Goal: Task Accomplishment & Management: Use online tool/utility

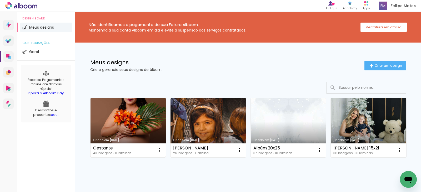
click at [123, 112] on link "Criado em [DATE]" at bounding box center [127, 127] width 75 height 59
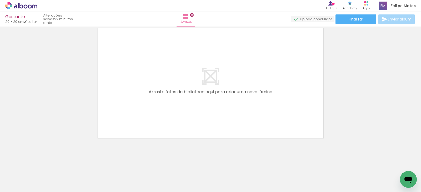
scroll to position [0, 763]
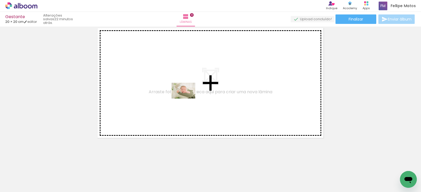
drag, startPoint x: 319, startPoint y: 182, endPoint x: 187, endPoint y: 99, distance: 156.4
click at [187, 99] on quentale-workspace at bounding box center [210, 96] width 421 height 192
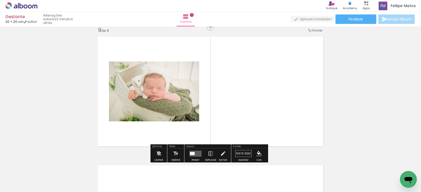
scroll to position [1037, 0]
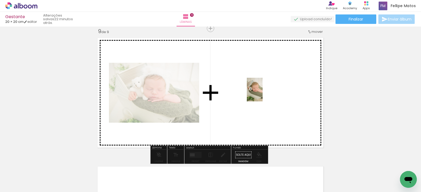
drag, startPoint x: 287, startPoint y: 175, endPoint x: 262, endPoint y: 94, distance: 85.2
click at [262, 94] on quentale-workspace at bounding box center [210, 96] width 421 height 192
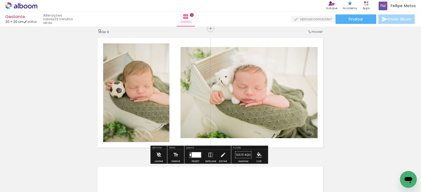
click at [194, 155] on div at bounding box center [196, 154] width 9 height 5
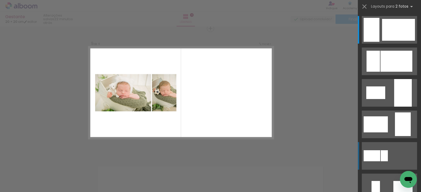
click at [375, 42] on div at bounding box center [371, 30] width 16 height 24
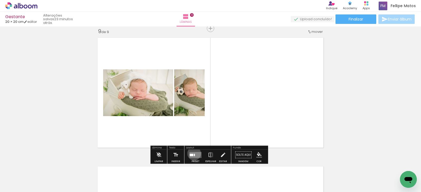
click at [193, 154] on quentale-layouter at bounding box center [195, 155] width 12 height 6
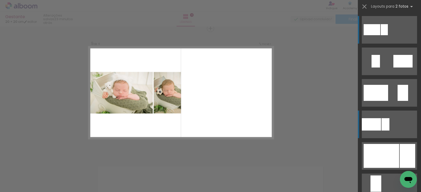
scroll to position [152, 0]
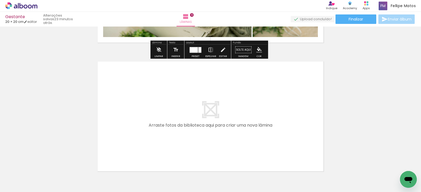
scroll to position [1169, 0]
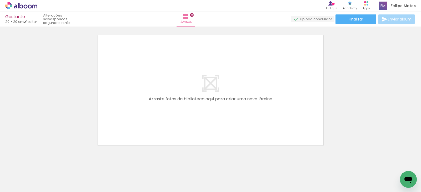
click at [126, 177] on div at bounding box center [114, 174] width 24 height 16
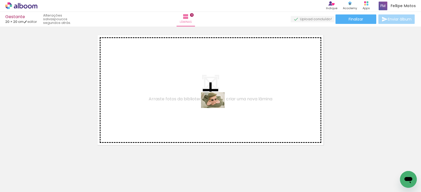
drag, startPoint x: 267, startPoint y: 177, endPoint x: 217, endPoint y: 108, distance: 86.0
click at [217, 108] on quentale-workspace at bounding box center [210, 96] width 421 height 192
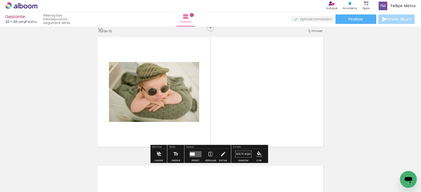
scroll to position [1166, 0]
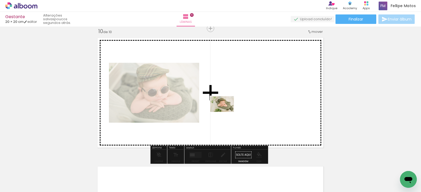
drag, startPoint x: 225, startPoint y: 176, endPoint x: 226, endPoint y: 107, distance: 69.2
click at [226, 107] on quentale-workspace at bounding box center [210, 96] width 421 height 192
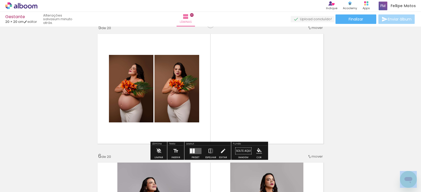
scroll to position [535, 0]
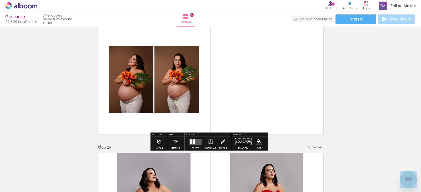
click at [193, 142] on div at bounding box center [193, 141] width 2 height 5
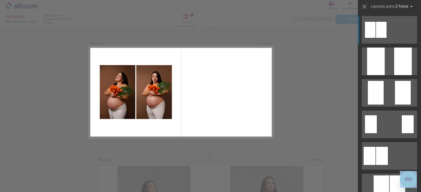
scroll to position [522, 0]
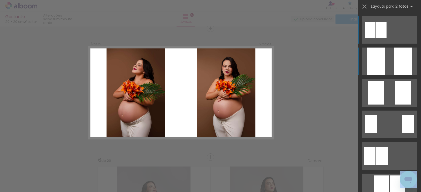
click at [370, 66] on div at bounding box center [376, 62] width 18 height 28
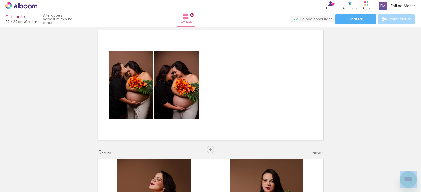
scroll to position [391, 0]
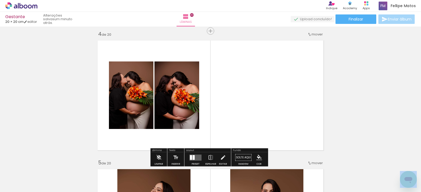
click at [195, 156] on quentale-layouter at bounding box center [195, 158] width 12 height 6
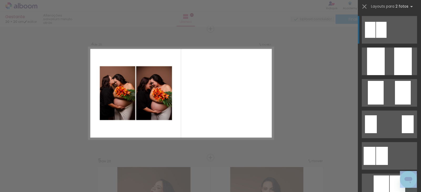
scroll to position [393, 0]
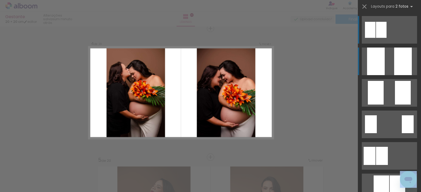
click at [369, 63] on div at bounding box center [376, 62] width 18 height 28
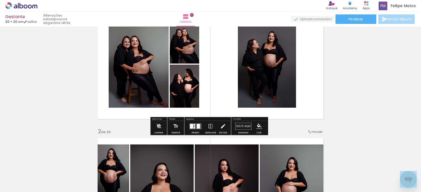
scroll to position [53, 0]
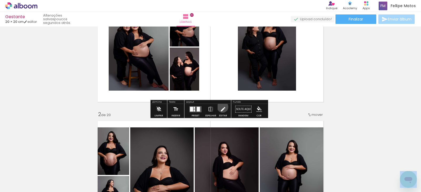
click at [221, 107] on iron-icon at bounding box center [223, 109] width 6 height 11
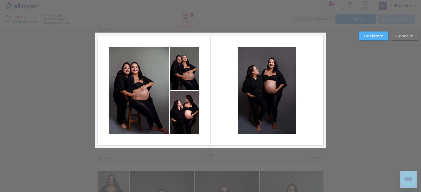
scroll to position [7, 0]
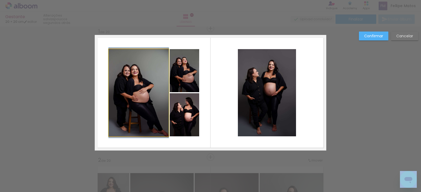
click at [158, 89] on quentale-photo at bounding box center [139, 92] width 60 height 87
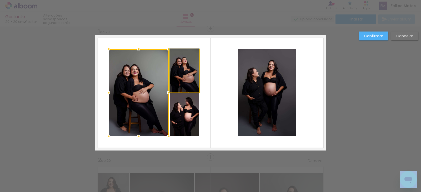
click at [177, 82] on quentale-photo at bounding box center [184, 70] width 29 height 43
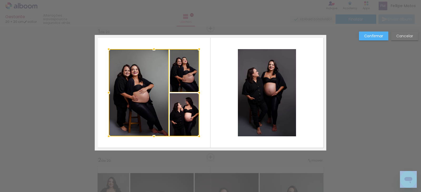
click at [184, 106] on div at bounding box center [154, 92] width 90 height 87
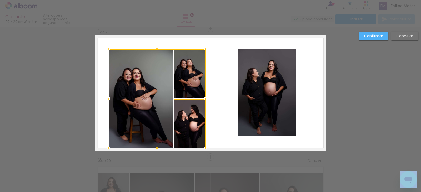
drag, startPoint x: 197, startPoint y: 136, endPoint x: 216, endPoint y: 144, distance: 21.3
click at [216, 144] on album-spread "1 de 20" at bounding box center [210, 93] width 231 height 116
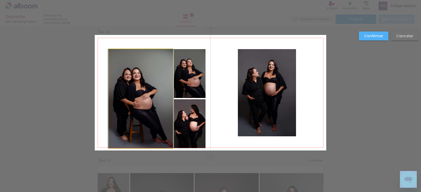
click at [164, 125] on quentale-photo at bounding box center [141, 98] width 64 height 99
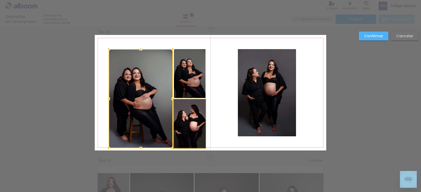
click at [182, 125] on quentale-photo at bounding box center [190, 123] width 32 height 49
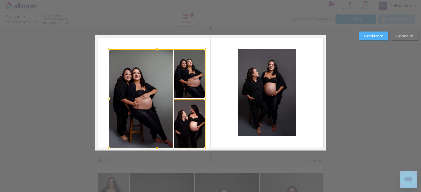
click at [183, 86] on div at bounding box center [157, 98] width 97 height 99
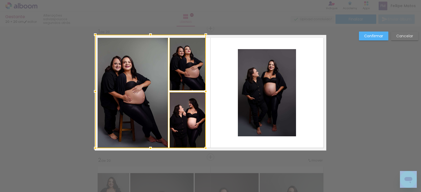
drag, startPoint x: 106, startPoint y: 49, endPoint x: 90, endPoint y: 32, distance: 23.8
click at [90, 32] on div at bounding box center [95, 34] width 11 height 11
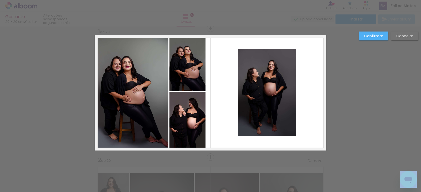
click at [189, 81] on quentale-photo at bounding box center [187, 63] width 36 height 56
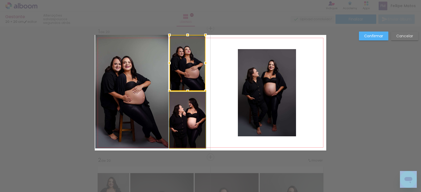
click at [182, 104] on quentale-photo at bounding box center [187, 120] width 36 height 56
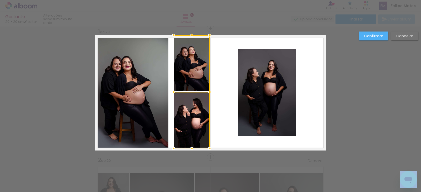
drag, startPoint x: 190, startPoint y: 85, endPoint x: 195, endPoint y: 86, distance: 4.2
click at [195, 86] on div at bounding box center [192, 91] width 36 height 113
click at [160, 82] on quentale-photo at bounding box center [131, 92] width 73 height 114
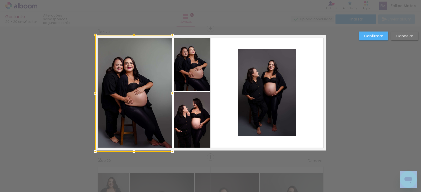
drag, startPoint x: 166, startPoint y: 91, endPoint x: 170, endPoint y: 91, distance: 4.0
click at [170, 91] on div at bounding box center [172, 93] width 11 height 11
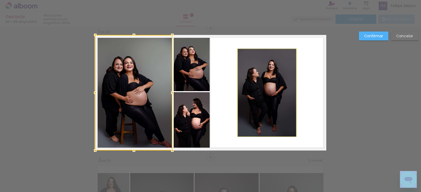
click at [251, 88] on quentale-photo at bounding box center [267, 92] width 58 height 87
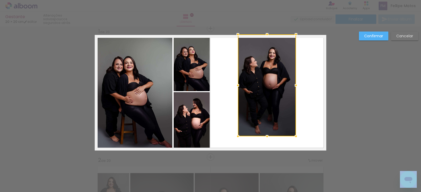
drag, startPoint x: 265, startPoint y: 50, endPoint x: 263, endPoint y: 38, distance: 12.3
click at [263, 38] on div at bounding box center [267, 34] width 11 height 11
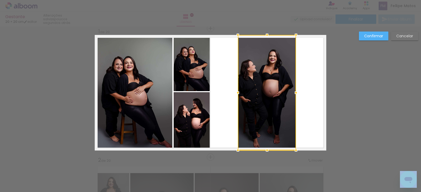
drag, startPoint x: 265, startPoint y: 137, endPoint x: 266, endPoint y: 144, distance: 7.4
click at [266, 144] on div at bounding box center [267, 92] width 58 height 115
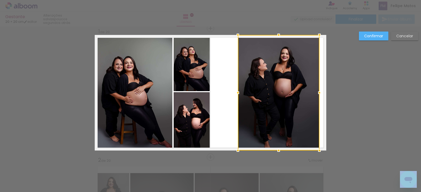
drag, startPoint x: 294, startPoint y: 93, endPoint x: 317, endPoint y: 94, distance: 23.4
click at [317, 94] on div at bounding box center [319, 93] width 11 height 11
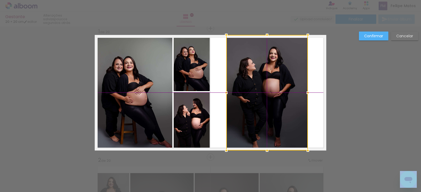
drag, startPoint x: 288, startPoint y: 93, endPoint x: 281, endPoint y: 95, distance: 8.0
click at [281, 95] on div at bounding box center [266, 93] width 81 height 116
click at [141, 80] on quentale-photo at bounding box center [133, 93] width 77 height 116
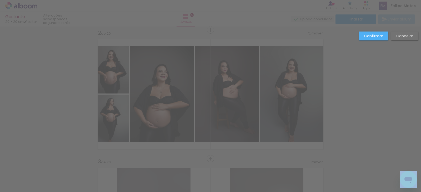
scroll to position [138, 0]
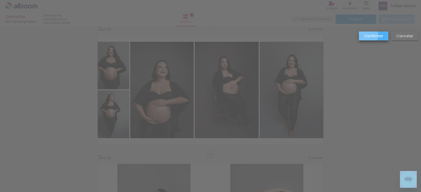
click at [0, 0] on slot "Confirmar" at bounding box center [0, 0] width 0 height 0
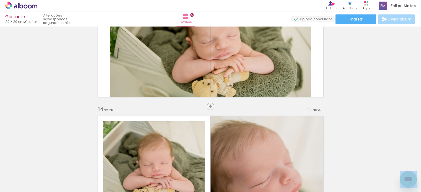
scroll to position [1604, 0]
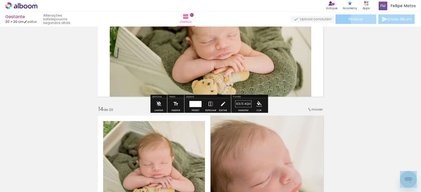
click at [361, 19] on paper-button "Finalizar" at bounding box center [355, 18] width 41 height 9
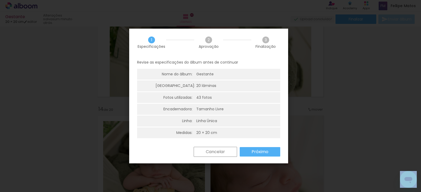
click at [0, 0] on slot "Próximo" at bounding box center [0, 0] width 0 height 0
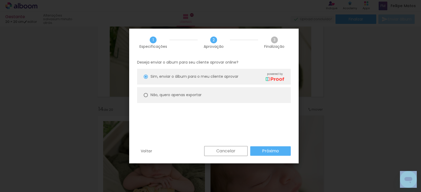
click at [146, 79] on div at bounding box center [146, 77] width 4 height 4
type paper-radio-button "on"
click at [0, 0] on slot "Próximo" at bounding box center [0, 0] width 0 height 0
type input "Alta, 300 DPI"
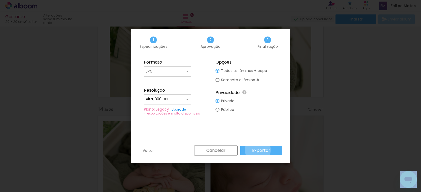
click at [0, 0] on slot "Exportar" at bounding box center [0, 0] width 0 height 0
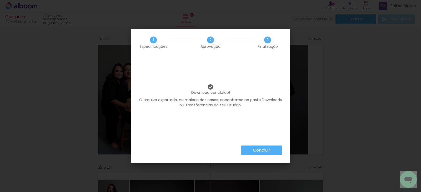
scroll to position [1604, 0]
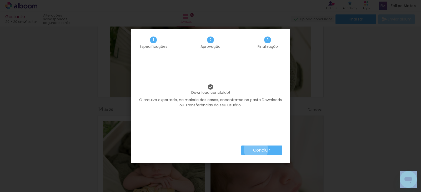
click at [0, 0] on slot "Concluir" at bounding box center [0, 0] width 0 height 0
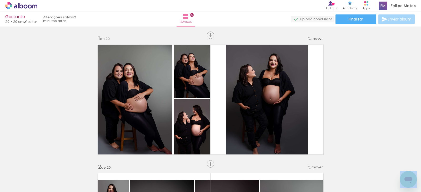
scroll to position [1604, 0]
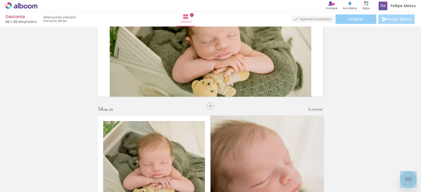
click at [343, 19] on paper-button "Finalizar" at bounding box center [355, 18] width 41 height 9
